Goal: Find specific page/section: Find specific page/section

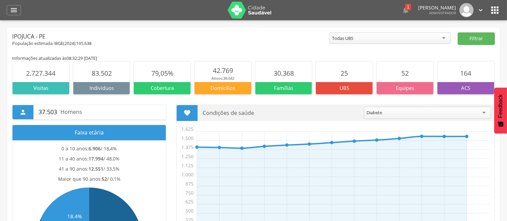
click at [15, 11] on icon "" at bounding box center [14, 10] width 8 height 8
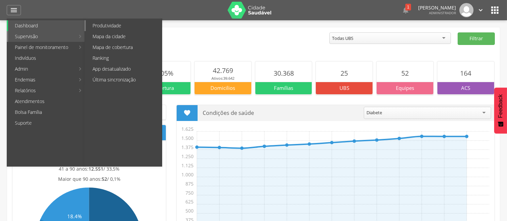
click at [105, 23] on link "Produtividade" at bounding box center [124, 25] width 76 height 11
type input "**********"
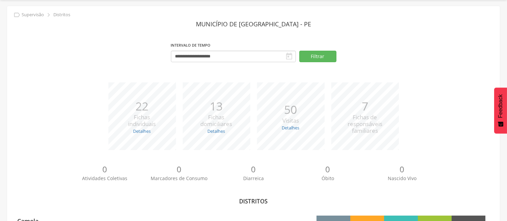
click at [48, 74] on div "**********" at bounding box center [253, 199] width 493 height 387
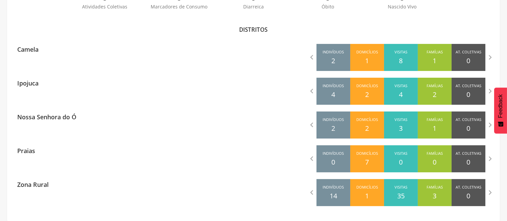
scroll to position [194, 0]
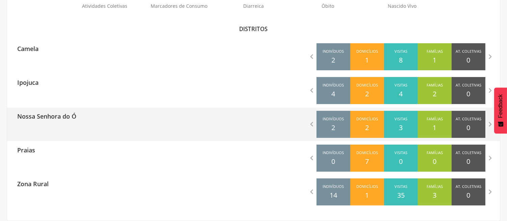
click at [142, 113] on div "Nossa Senhora do Ó" at bounding box center [130, 115] width 247 height 17
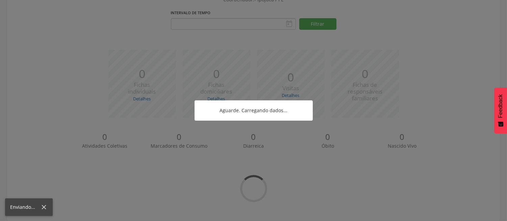
type input "**********"
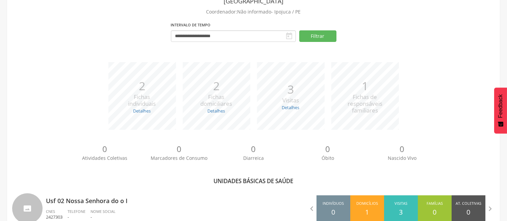
scroll to position [194, 0]
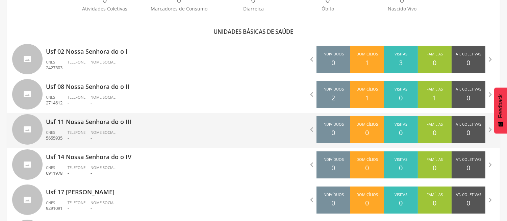
click at [153, 126] on p "Usf 11 Nossa Senhora do o III" at bounding box center [147, 120] width 203 height 14
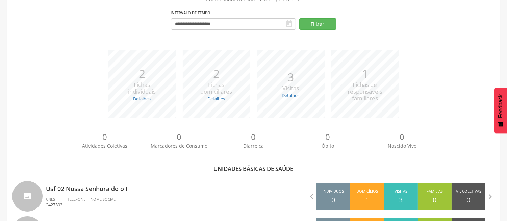
type input "**********"
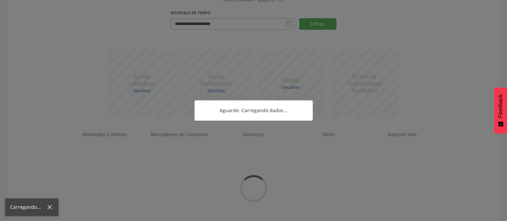
scroll to position [97, 0]
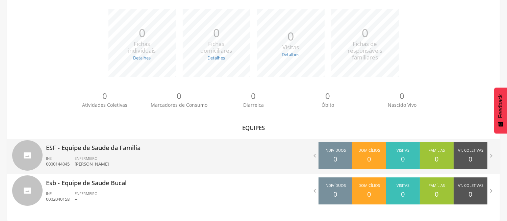
click at [170, 157] on ul "INE 0000144045 ENFERMEIRO [PERSON_NAME]" at bounding box center [147, 163] width 203 height 15
type input "**********"
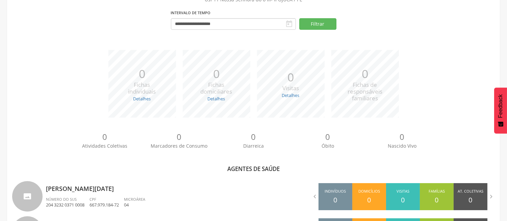
scroll to position [194, 0]
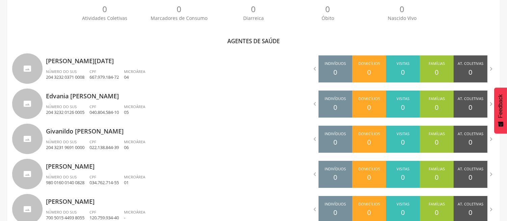
click at [30, 20] on div "0 Atividades Coletivas 0 Marcadores de Consumo 0 Diarreica 0 Óbito 0 Nascido Vi…" at bounding box center [253, 15] width 483 height 37
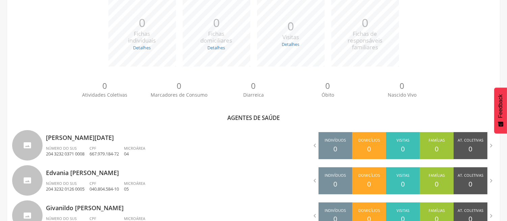
scroll to position [102, 0]
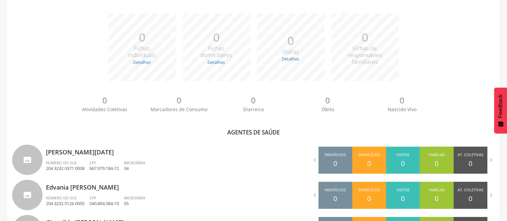
click at [29, 39] on div "*** 0 Fichas individuais Detalhes Novas: 0 Atualizadas: 0 *** 0 Fichas domicili…" at bounding box center [253, 51] width 483 height 74
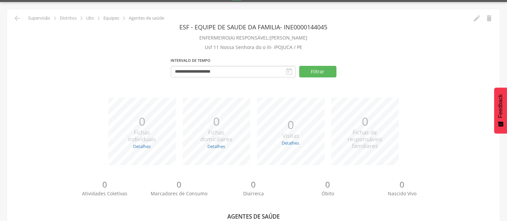
scroll to position [0, 0]
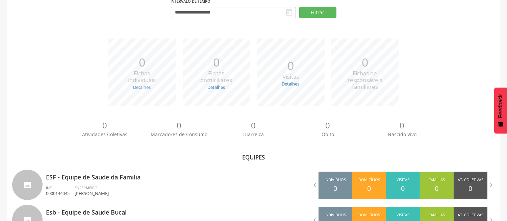
scroll to position [97, 0]
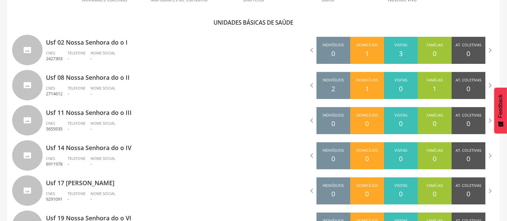
scroll to position [218, 0]
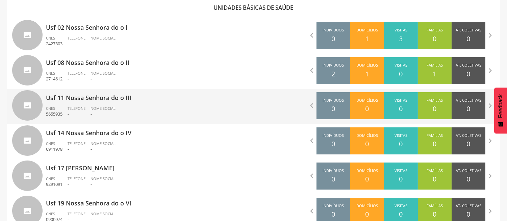
click at [127, 101] on p "Usf 11 Nossa Senhora do o III" at bounding box center [147, 96] width 203 height 14
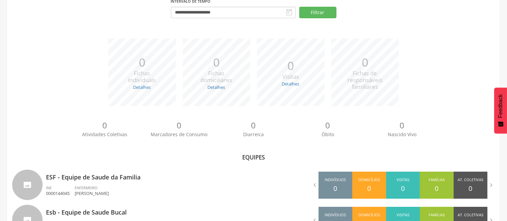
scroll to position [97, 0]
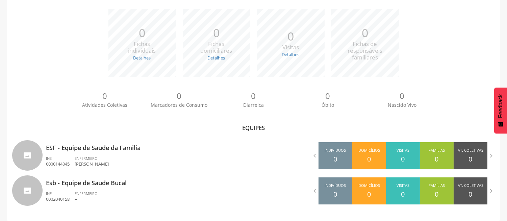
click at [42, 84] on div "0 Atividades Coletivas 0 Marcadores de Consumo 0 Diarreica 0 Óbito 0 Nascido Vi…" at bounding box center [253, 101] width 483 height 37
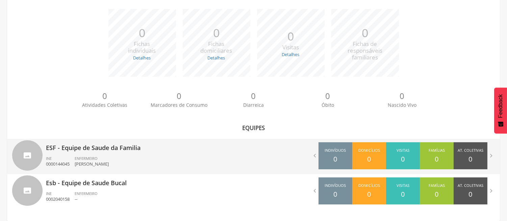
click at [132, 151] on p "ESF - Equipe de Saude da Familia" at bounding box center [147, 146] width 203 height 14
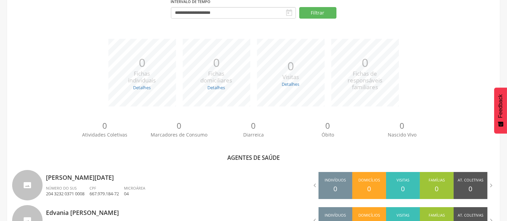
scroll to position [218, 0]
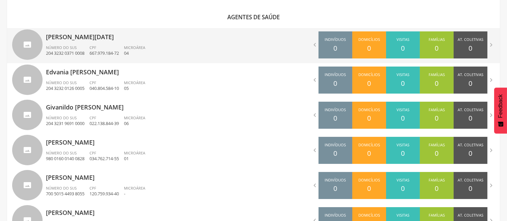
click at [182, 45] on ul "Número do SUS 204 3232 0371 0008 CPF 667.979.184-72 Microárea 04" at bounding box center [147, 52] width 203 height 15
type input "**********"
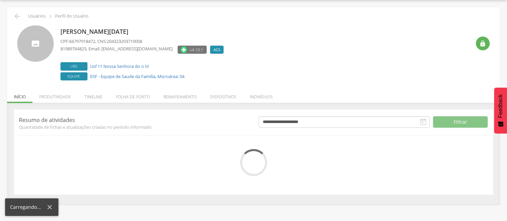
scroll to position [67, 0]
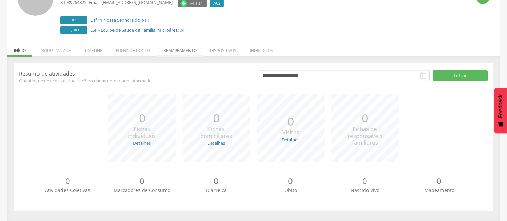
click at [177, 51] on li "Remapeamento" at bounding box center [180, 49] width 47 height 16
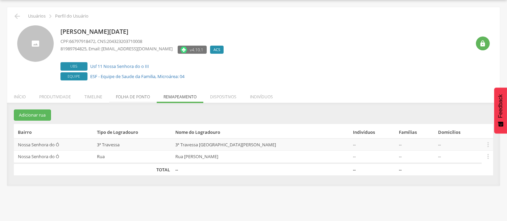
click at [133, 96] on li "Folha de ponto" at bounding box center [133, 95] width 48 height 16
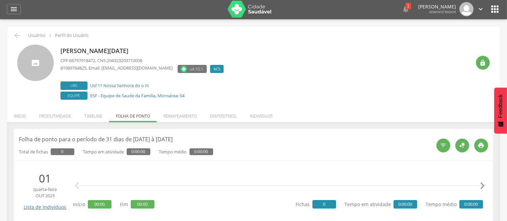
scroll to position [0, 0]
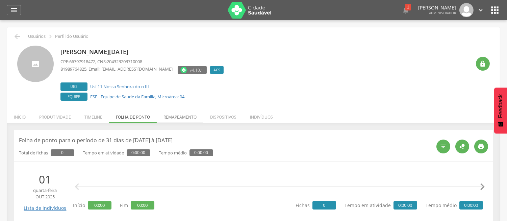
click at [180, 120] on li "Remapeamento" at bounding box center [180, 115] width 47 height 16
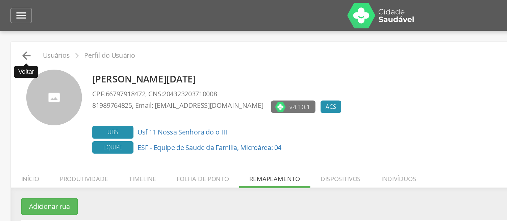
click at [15, 36] on icon "" at bounding box center [17, 36] width 8 height 8
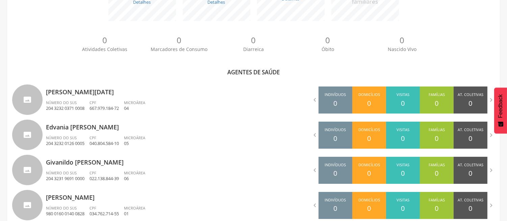
scroll to position [185, 0]
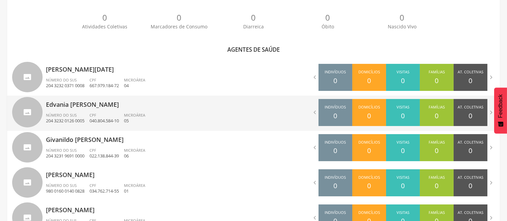
click at [123, 110] on div "Edvania Maria de Santana Número do SUS 204 3232 0126 0005 CPF 040.804.584-10 Mi…" at bounding box center [147, 113] width 203 height 35
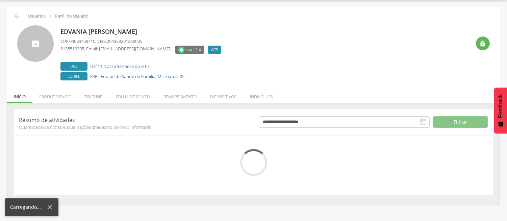
scroll to position [67, 0]
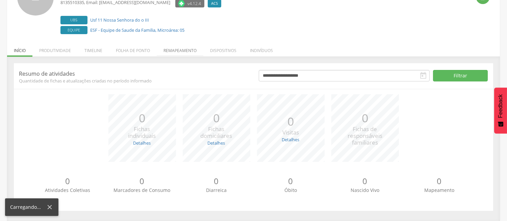
click at [187, 54] on li "Remapeamento" at bounding box center [180, 49] width 47 height 16
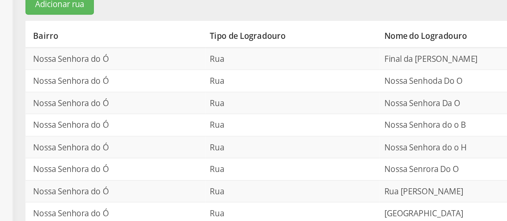
scroll to position [57, 0]
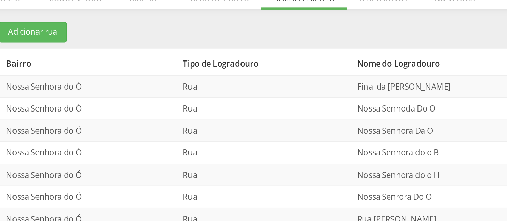
click at [168, 84] on section "Adicionar rua Bairro Tipo de Logradouro Nome do Logradouro Indivíduos Famílias …" at bounding box center [253, 142] width 479 height 138
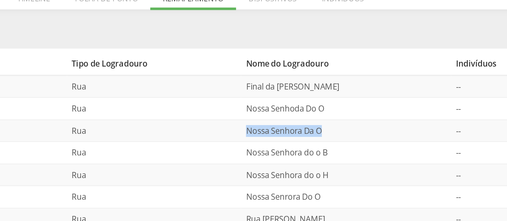
drag, startPoint x: 247, startPoint y: 132, endPoint x: 202, endPoint y: 132, distance: 45.3
click at [206, 132] on td "Nossa Senhora Da O" at bounding box center [263, 132] width 114 height 12
